Goal: Information Seeking & Learning: Find specific fact

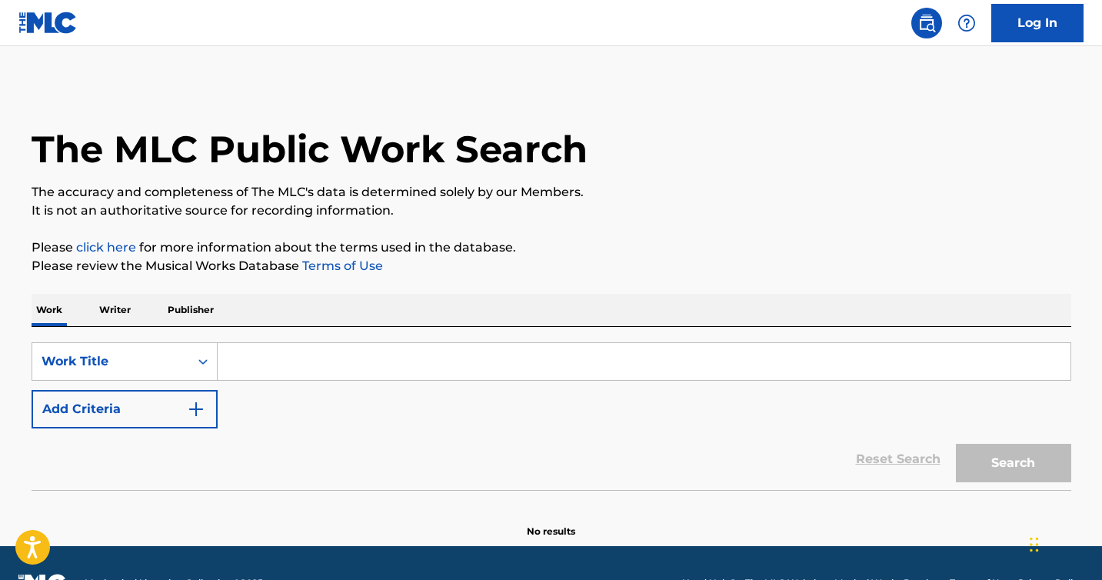
click at [347, 361] on input "Search Form" at bounding box center [644, 361] width 853 height 37
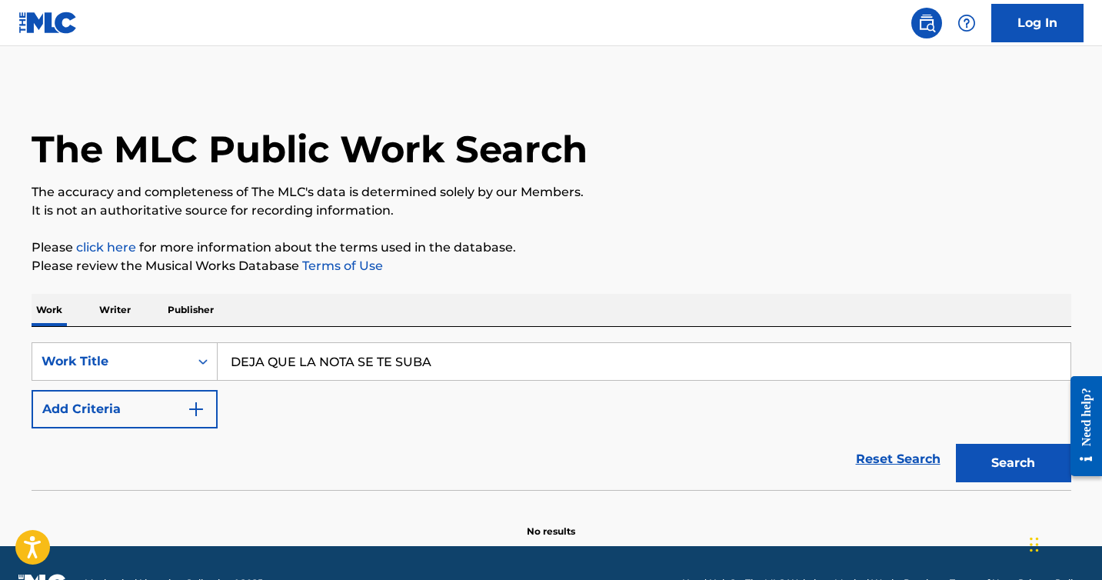
click at [956, 444] on button "Search" at bounding box center [1013, 463] width 115 height 38
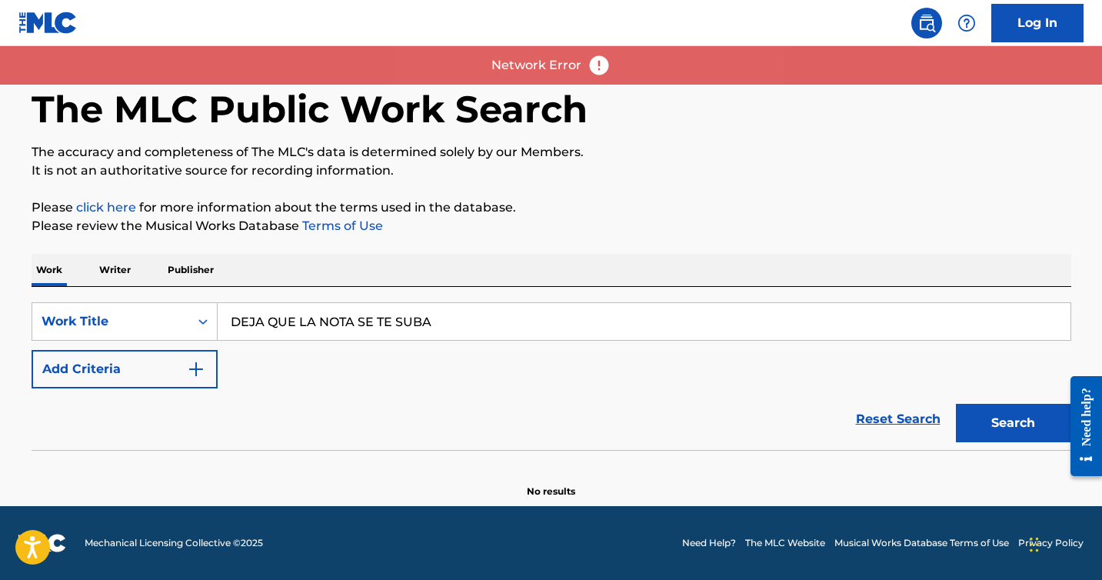
scroll to position [40, 0]
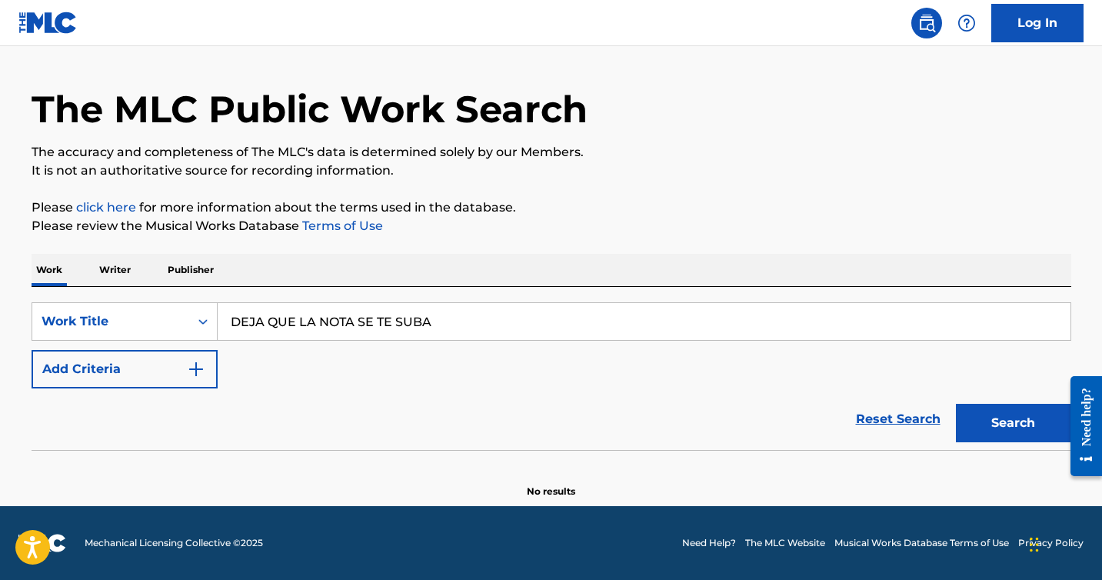
click at [444, 328] on input "DEJA QUE LA NOTA SE TE SUBA" at bounding box center [644, 321] width 853 height 37
click at [956, 404] on button "Search" at bounding box center [1013, 423] width 115 height 38
click at [1003, 423] on button "Search" at bounding box center [1013, 423] width 115 height 38
drag, startPoint x: 362, startPoint y: 328, endPoint x: 167, endPoint y: 303, distance: 196.3
click at [184, 312] on div "SearchWithCriteriaaccc441e-fc19-4f39-8e66-f4363533b04c Work Title DEJA QUE LA N…" at bounding box center [552, 321] width 1040 height 38
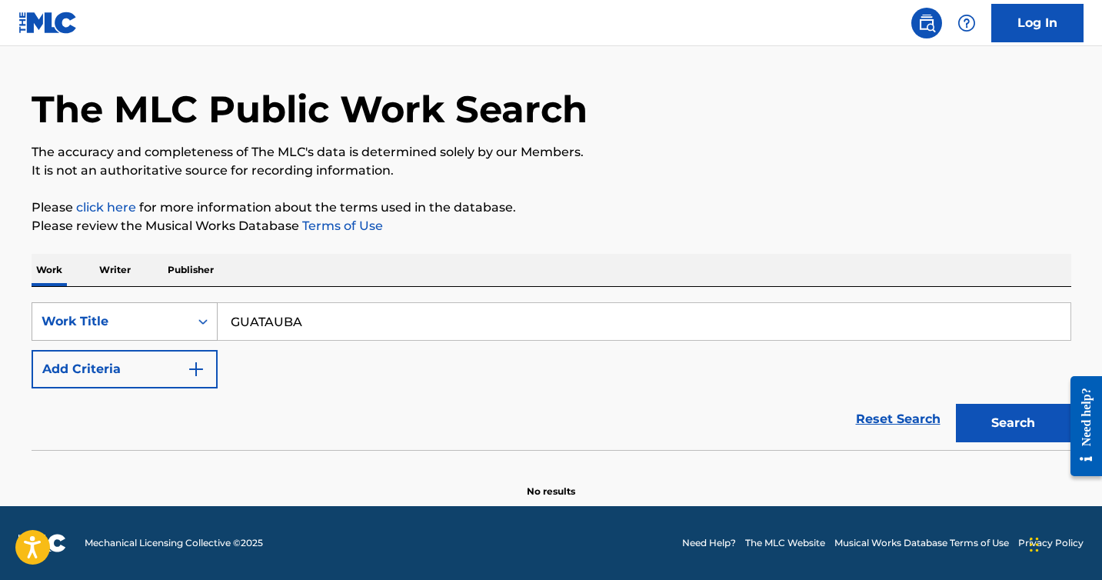
type input "GUATAUBA"
click at [956, 404] on button "Search" at bounding box center [1013, 423] width 115 height 38
click at [998, 409] on button "Search" at bounding box center [1013, 423] width 115 height 38
